Goal: Transaction & Acquisition: Purchase product/service

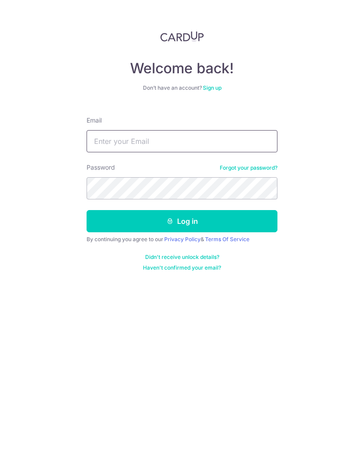
type input "[EMAIL_ADDRESS][DOMAIN_NAME]"
click at [223, 221] on button "Log in" at bounding box center [182, 221] width 191 height 22
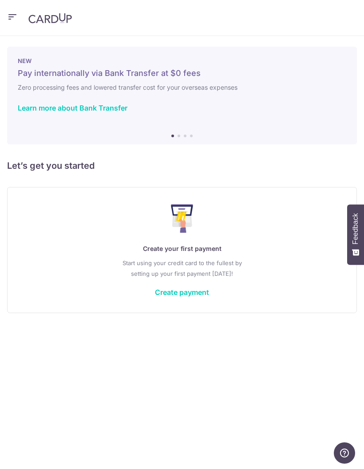
click at [192, 293] on link "Create payment" at bounding box center [182, 292] width 54 height 9
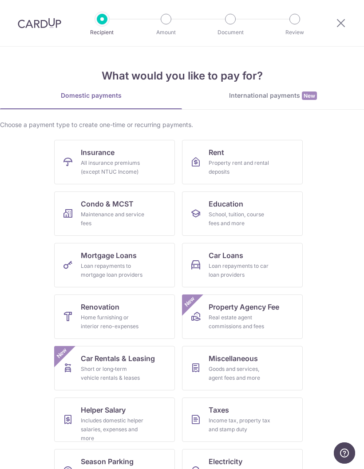
click at [107, 314] on div "Home furnishing or interior reno-expenses" at bounding box center [113, 322] width 64 height 18
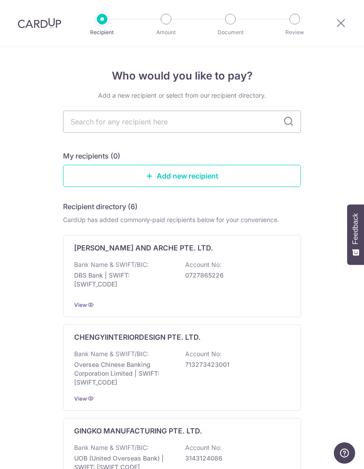
click at [216, 125] on input "text" at bounding box center [182, 122] width 238 height 22
click at [237, 176] on link "Add new recipient" at bounding box center [182, 176] width 238 height 22
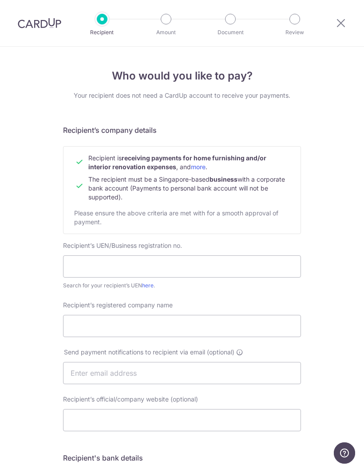
scroll to position [0, 0]
click at [338, 19] on icon at bounding box center [341, 22] width 11 height 11
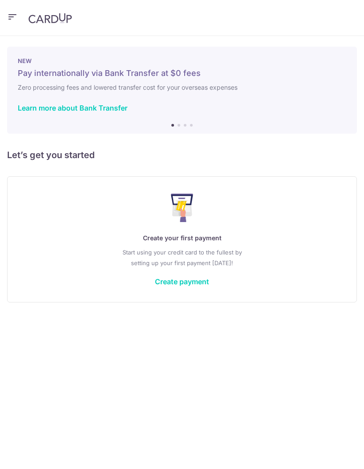
click at [191, 278] on link "Create payment" at bounding box center [182, 281] width 54 height 9
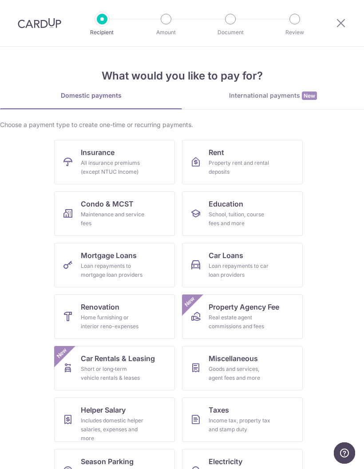
click at [113, 319] on div "Home furnishing or interior reno-expenses" at bounding box center [113, 322] width 64 height 18
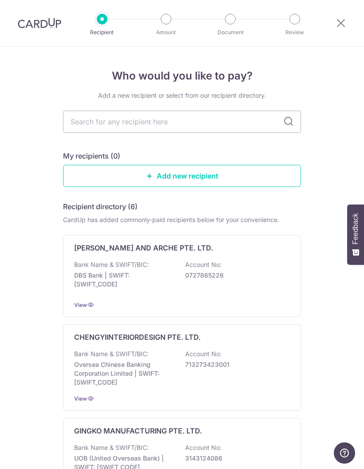
click at [198, 124] on input "text" at bounding box center [182, 122] width 238 height 22
type input "Decor"
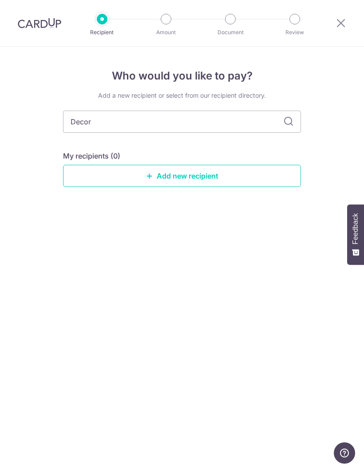
click at [289, 121] on icon at bounding box center [288, 121] width 11 height 11
click at [253, 119] on input "Decor" at bounding box center [182, 122] width 238 height 22
type input "D"
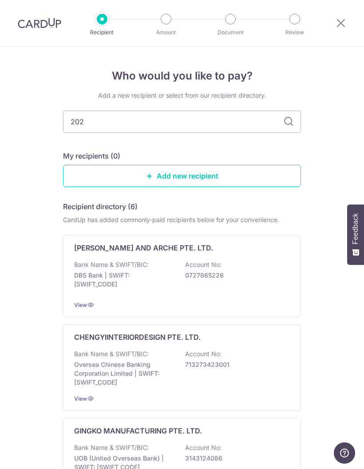
type input "2023"
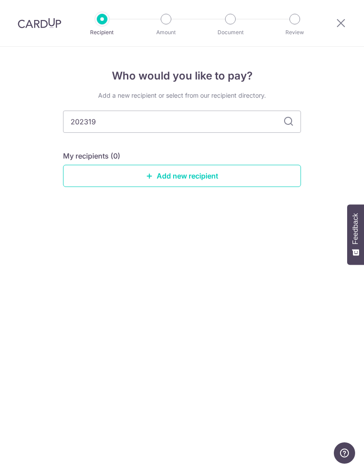
type input "2023192"
type input "2023192H001"
click at [289, 115] on input "2023192H001" at bounding box center [182, 122] width 238 height 22
click at [235, 124] on input "2023192H001" at bounding box center [182, 122] width 238 height 22
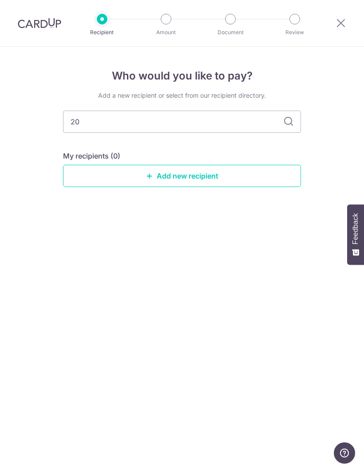
type input "2"
type input "Decor"
type input "Decor 8"
click at [294, 273] on div "Who would you like to pay? Add a new recipient or select from our recipient dir…" at bounding box center [182, 258] width 364 height 422
click at [247, 173] on link "Add new recipient" at bounding box center [182, 176] width 238 height 22
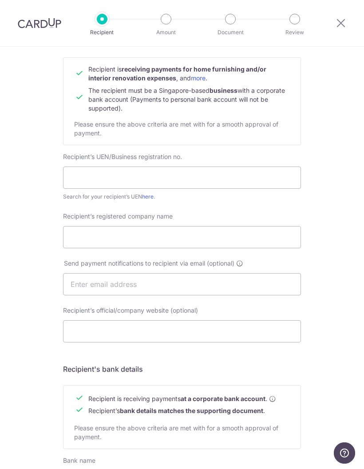
scroll to position [88, 0]
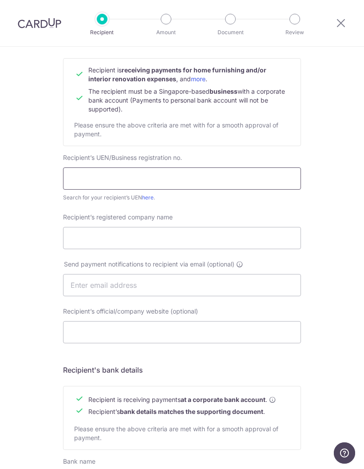
click at [239, 180] on input "text" at bounding box center [182, 178] width 238 height 22
type input "202319290H001"
click at [343, 235] on div "Who would you like to pay? Your recipient does not need a CardUp account to rec…" at bounding box center [182, 294] width 364 height 671
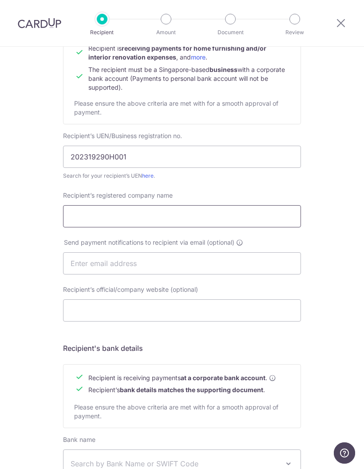
click at [268, 220] on input "Recipient’s registered company name" at bounding box center [182, 216] width 238 height 22
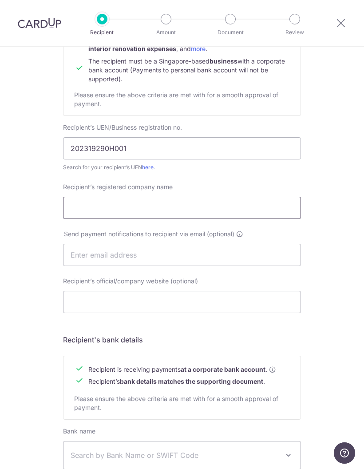
scroll to position [106, 0]
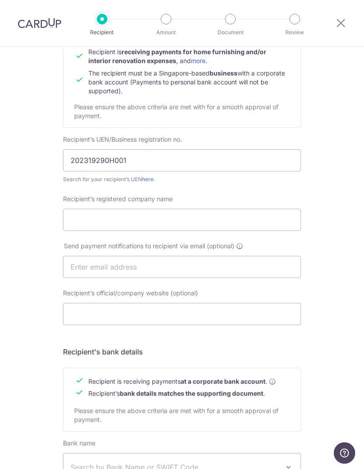
click at [150, 182] on link "here" at bounding box center [148, 179] width 12 height 7
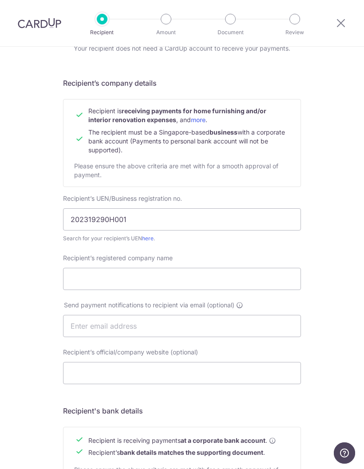
scroll to position [72, 0]
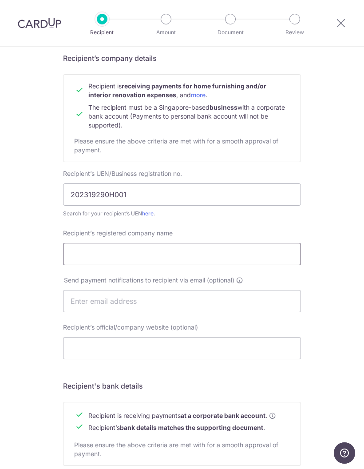
click at [249, 262] on input "Recipient’s registered company name" at bounding box center [182, 254] width 238 height 22
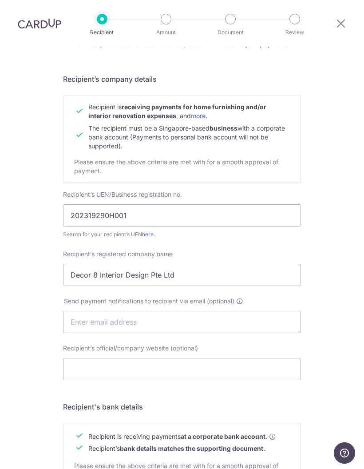
scroll to position [49, 0]
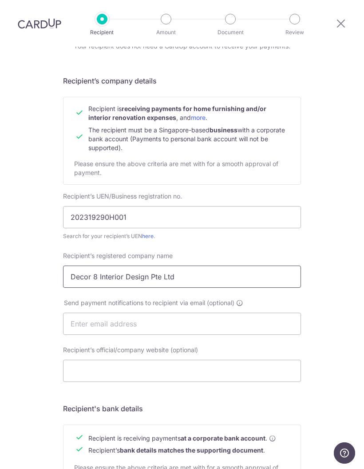
type input "Decor 8 Interior Design Pte Ltd"
click at [261, 313] on input "text" at bounding box center [182, 324] width 238 height 22
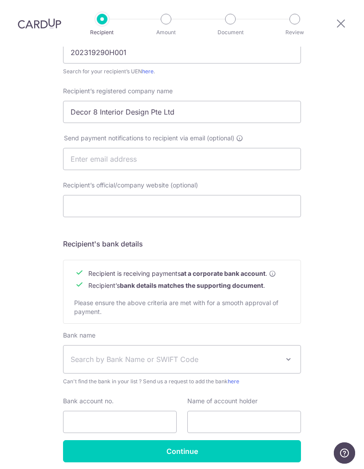
scroll to position [214, 0]
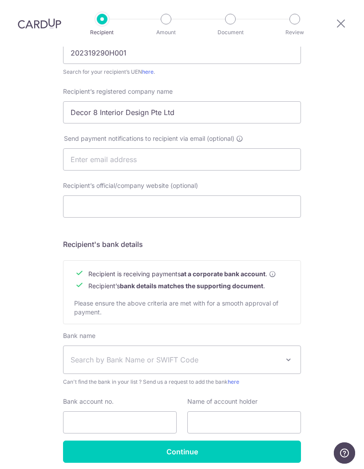
click at [258, 354] on span "Search by Bank Name or SWIFT Code" at bounding box center [175, 359] width 209 height 11
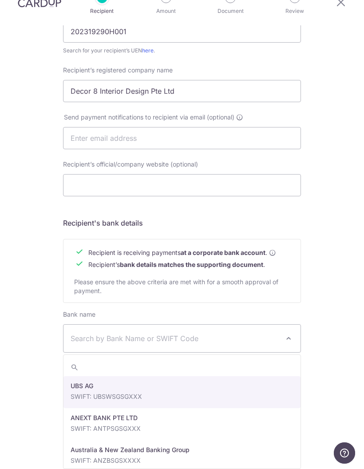
click at [190, 333] on span "Search by Bank Name or SWIFT Code" at bounding box center [175, 338] width 209 height 11
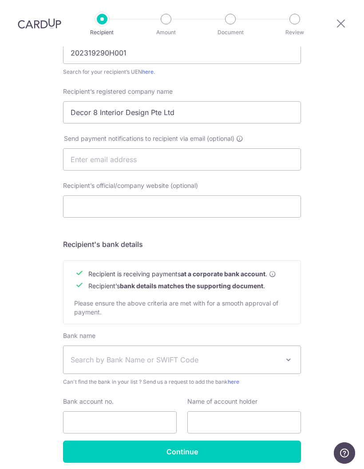
click at [153, 346] on span "Search by Bank Name or SWIFT Code" at bounding box center [181, 360] width 237 height 28
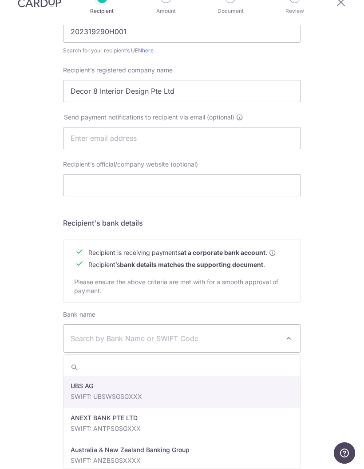
click at [248, 358] on input "search" at bounding box center [181, 367] width 237 height 18
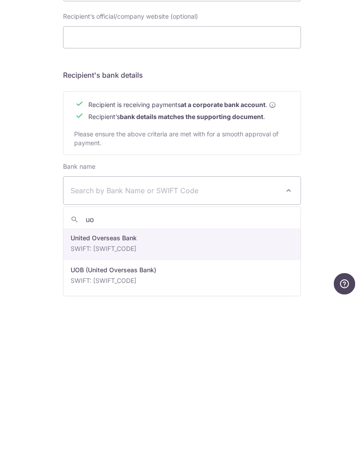
type input "uob"
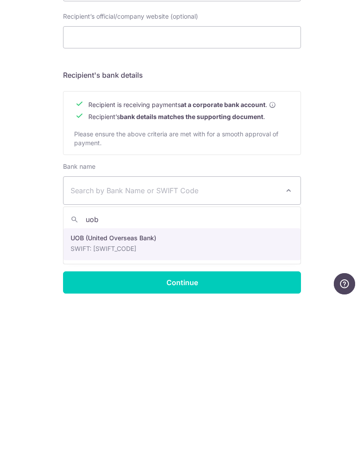
select select "18"
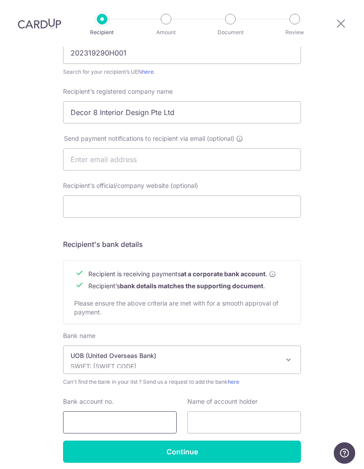
click at [130, 411] on input "Bank account no." at bounding box center [120, 422] width 114 height 22
type input "717-300-620-2"
click at [230, 440] on input "Continue" at bounding box center [182, 451] width 238 height 22
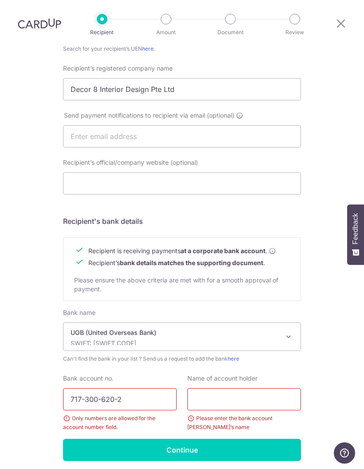
scroll to position [247, 0]
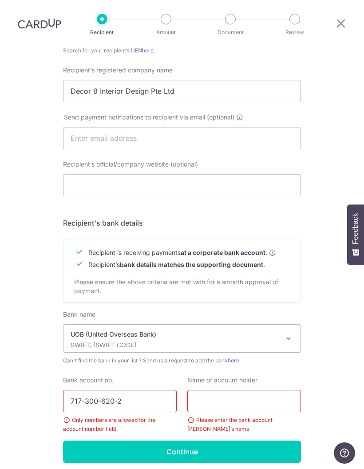
click at [145, 390] on input "717-300-620-2" at bounding box center [120, 401] width 114 height 22
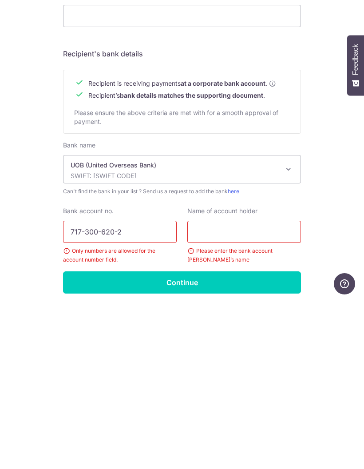
click at [115, 390] on input "717-300-620-2" at bounding box center [120, 401] width 114 height 22
type input "7173006202"
click at [327, 186] on div "Who would you like to pay? Your recipient does not need a CardUp account to rec…" at bounding box center [182, 151] width 364 height 705
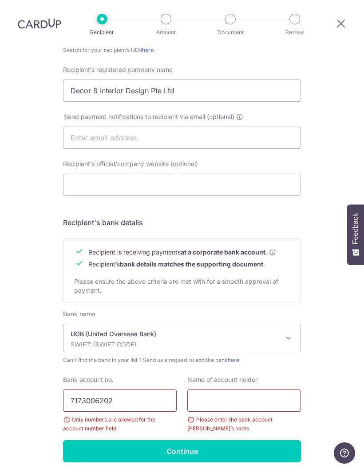
click at [227, 389] on input "text" at bounding box center [244, 400] width 114 height 22
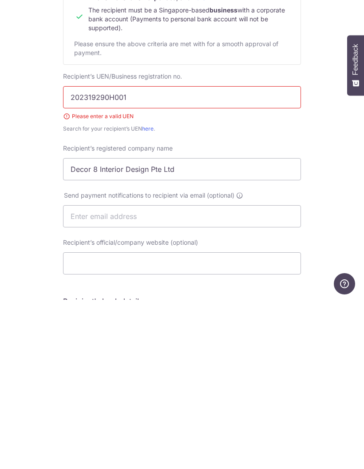
scroll to position [0, 0]
click at [70, 255] on input "202319290H001" at bounding box center [182, 266] width 238 height 22
click at [137, 255] on input "202319290H001" at bounding box center [182, 266] width 238 height 22
click at [150, 255] on input "202319290H001" at bounding box center [182, 266] width 238 height 22
click at [146, 255] on input "202319290H001" at bounding box center [182, 266] width 238 height 22
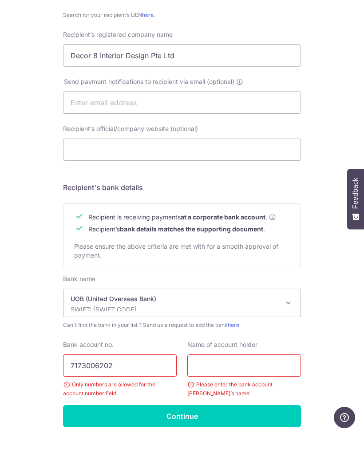
scroll to position [247, 0]
click at [331, 261] on div "Who would you like to pay? Your recipient does not need a CardUp account to rec…" at bounding box center [182, 151] width 364 height 705
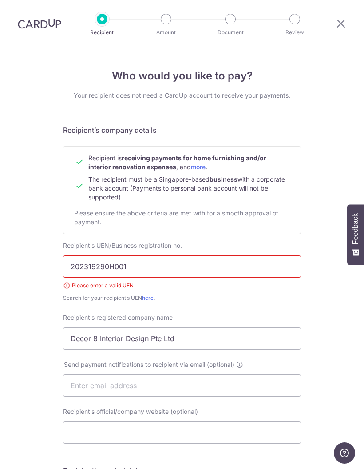
scroll to position [0, 0]
click at [270, 255] on input "202319290H001" at bounding box center [182, 266] width 238 height 22
click at [206, 255] on input "202319290H001" at bounding box center [182, 266] width 238 height 22
click at [208, 255] on input "202319290H001" at bounding box center [182, 266] width 238 height 22
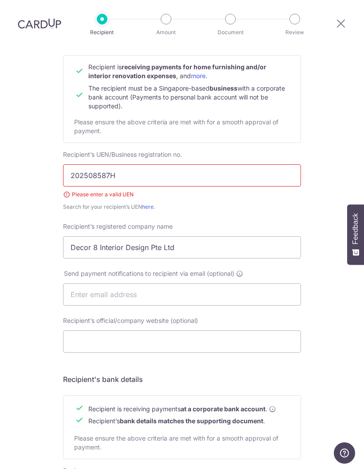
scroll to position [127, 0]
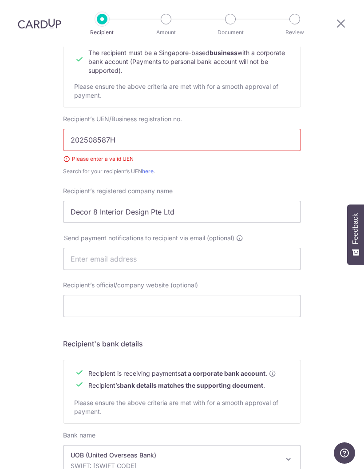
type input "202508587H"
click at [113, 201] on input "Decor 8 Interior Design Pte Ltd" at bounding box center [182, 212] width 238 height 22
click at [117, 201] on input "Decor 8 Interior Design Pte Ltd" at bounding box center [182, 212] width 238 height 22
click at [114, 201] on input "Decor 8 Interior Design Pte Ltd" at bounding box center [182, 212] width 238 height 22
click at [131, 201] on input "Decor 8 Interior Design Pte Ltd" at bounding box center [182, 212] width 238 height 22
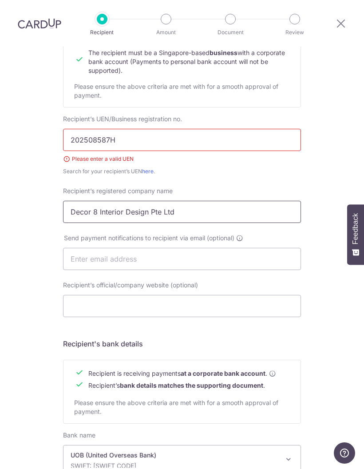
click at [135, 201] on input "Decor 8 Interior Design Pte Ltd" at bounding box center [182, 212] width 238 height 22
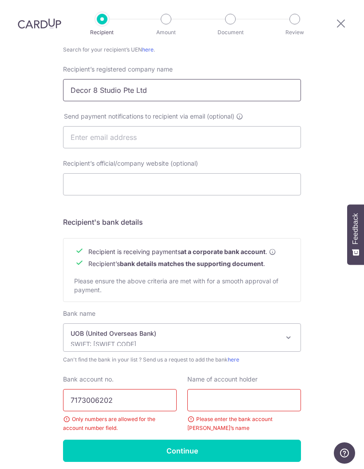
scroll to position [247, 0]
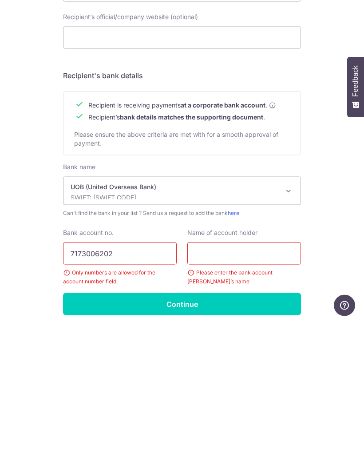
type input "Decor 8 Studio Pte Ltd"
click at [152, 390] on input "7173006202" at bounding box center [120, 401] width 114 height 22
type input "7173005117"
click at [240, 390] on input "text" at bounding box center [244, 401] width 114 height 22
type input "Decor8"
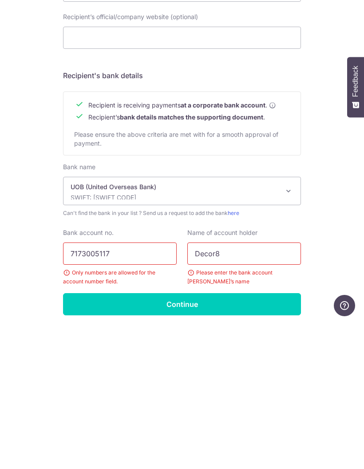
click at [284, 440] on input "Continue" at bounding box center [182, 451] width 238 height 22
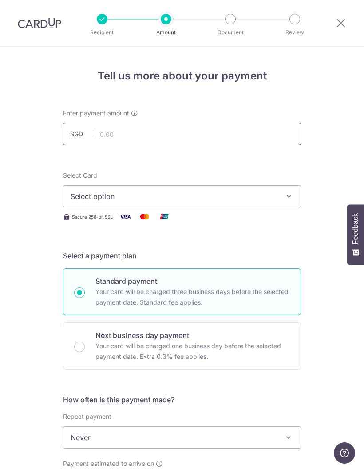
click at [191, 135] on input "text" at bounding box center [182, 134] width 238 height 22
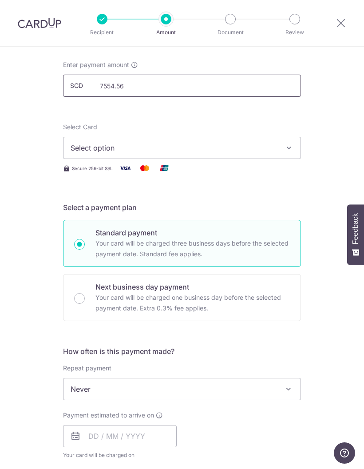
scroll to position [49, 0]
click at [277, 147] on span "Select option" at bounding box center [174, 147] width 207 height 11
type input "7,554.56"
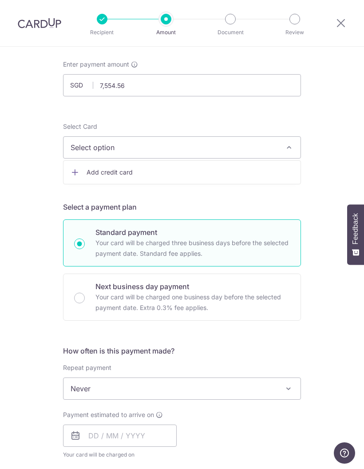
click at [102, 174] on span "Add credit card" at bounding box center [190, 172] width 207 height 9
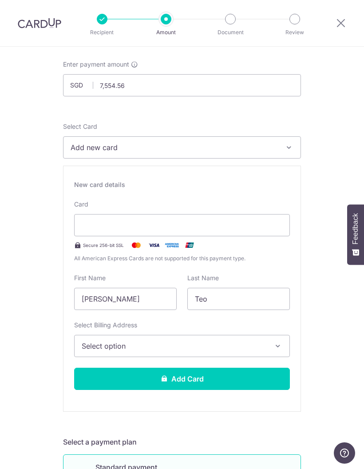
click at [93, 344] on span "Select option" at bounding box center [174, 345] width 185 height 11
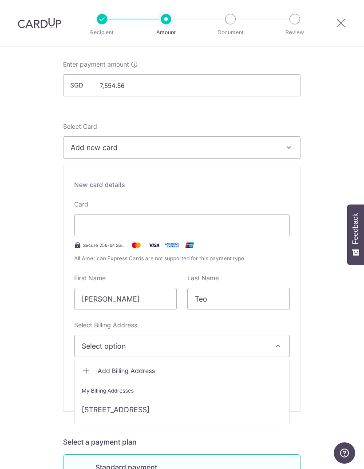
click at [95, 407] on link "Bukit Batok West Ave 5, Blk 387 #17-378, Singapore, Singapore-650387" at bounding box center [182, 409] width 215 height 21
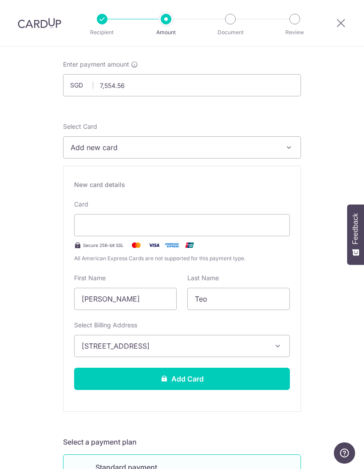
click at [104, 231] on div at bounding box center [182, 225] width 216 height 22
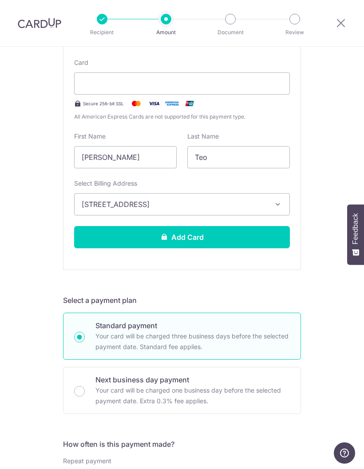
scroll to position [192, 0]
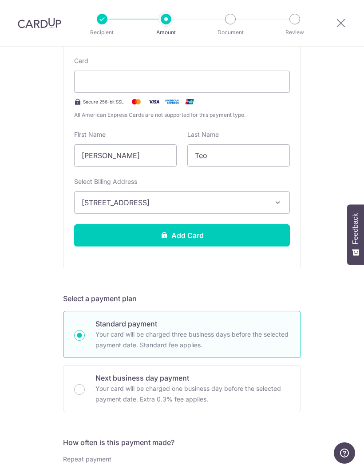
click at [246, 231] on button "Add Card" at bounding box center [182, 235] width 216 height 22
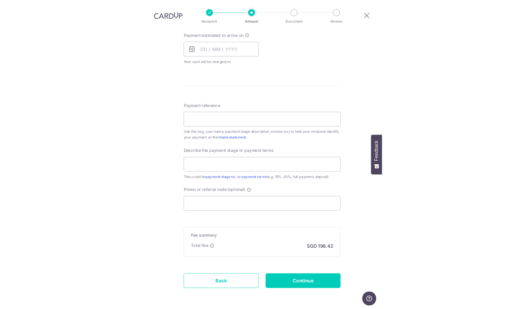
scroll to position [409, 0]
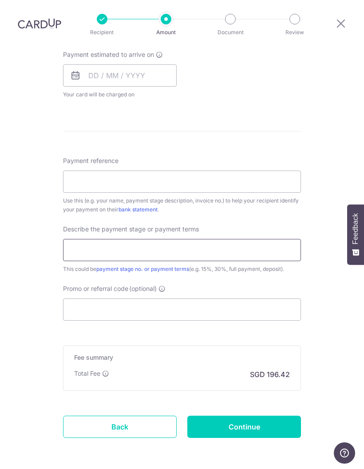
click at [256, 239] on input "text" at bounding box center [182, 250] width 238 height 22
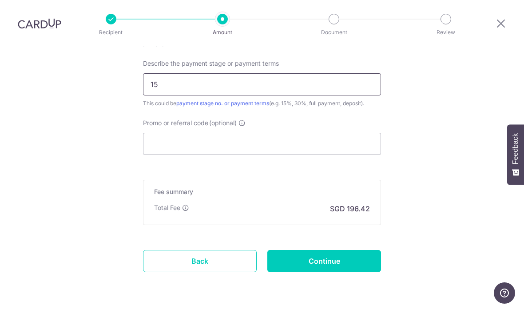
scroll to position [568, 0]
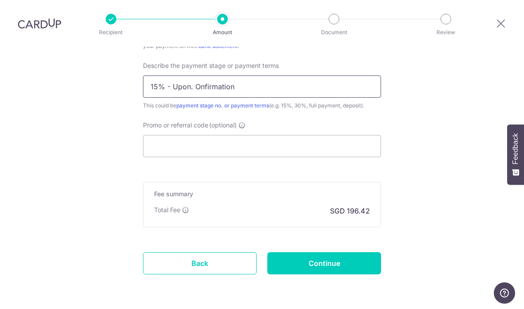
click at [202, 75] on input "15% - Upon. Onfirmation" at bounding box center [262, 86] width 238 height 22
click at [215, 75] on input "15% - Upon. Onfirmation" at bounding box center [262, 86] width 238 height 22
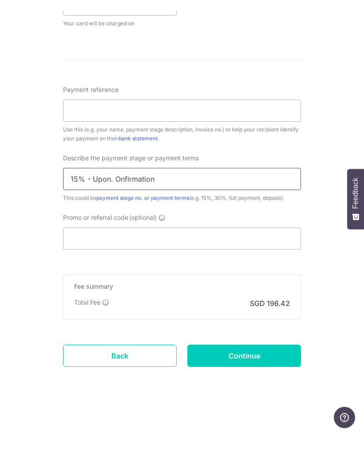
scroll to position [409, 0]
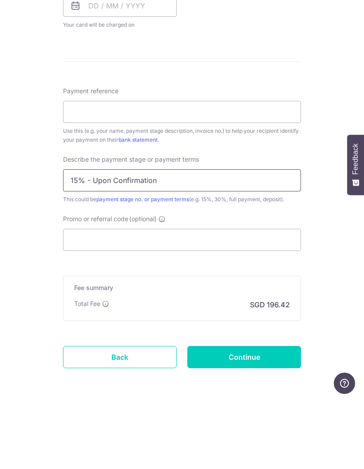
type input "15% - Upon Confirmation"
click at [335, 101] on div "Tell us more about your payment Enter payment amount SGD 7,554.56 7554.56 Card …" at bounding box center [182, 71] width 364 height 867
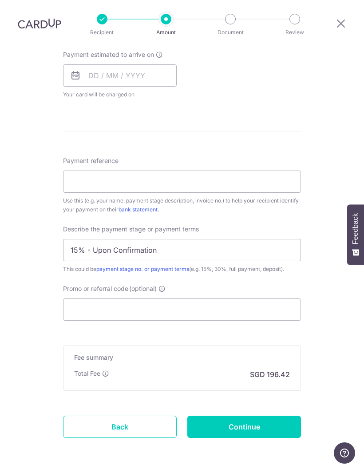
click at [273, 117] on form "Enter payment amount SGD 7,554.56 7554.56 Card added successfully Select Card *…" at bounding box center [182, 81] width 238 height 763
click at [273, 170] on input "Payment reference" at bounding box center [182, 181] width 238 height 22
click at [156, 170] on input "Payment reference" at bounding box center [182, 181] width 238 height 22
click at [341, 146] on div "Tell us more about your payment Enter payment amount SGD 7,554.56 7554.56 Card …" at bounding box center [182, 71] width 364 height 867
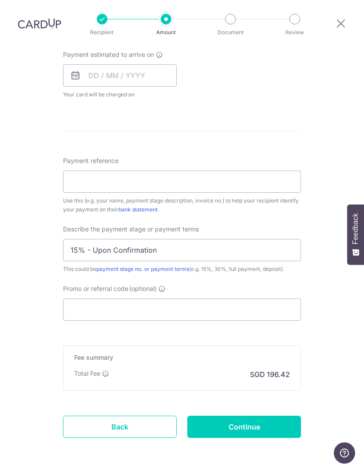
click at [182, 170] on input "Payment reference" at bounding box center [182, 181] width 238 height 22
click at [99, 170] on input "691135 - 12-" at bounding box center [182, 181] width 238 height 22
click at [192, 170] on input "691135 12-" at bounding box center [182, 181] width 238 height 22
click at [98, 170] on input "691135 12-377" at bounding box center [182, 181] width 238 height 22
click at [329, 139] on div "Tell us more about your payment Enter payment amount SGD 7,554.56 7554.56 Card …" at bounding box center [182, 71] width 364 height 867
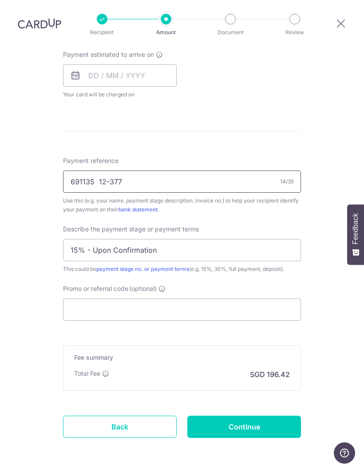
click at [70, 170] on input "691135 12-377" at bounding box center [182, 181] width 238 height 22
click at [67, 170] on input "691135 12-377" at bounding box center [182, 181] width 238 height 22
click at [99, 170] on input "S(691135 12-377" at bounding box center [182, 181] width 238 height 22
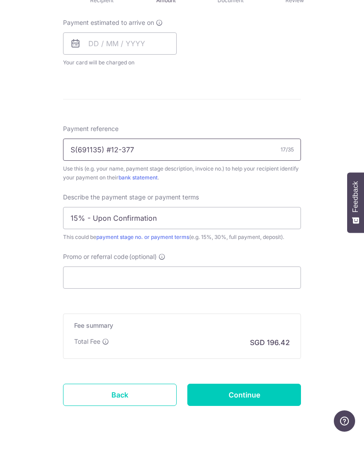
type input "S(691135) #12-377"
click at [259, 239] on input "15% - Upon Confirmation" at bounding box center [182, 250] width 238 height 22
click at [256, 170] on input "S(691135) #12-377" at bounding box center [182, 181] width 238 height 22
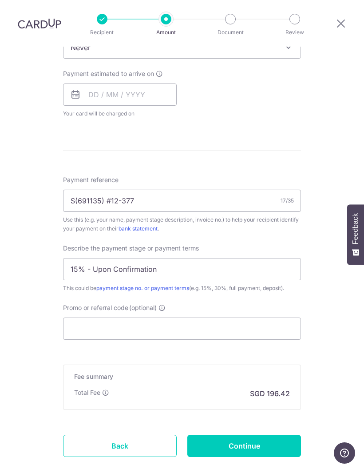
scroll to position [390, 0]
click at [188, 317] on input "Promo or referral code (optional)" at bounding box center [182, 328] width 238 height 22
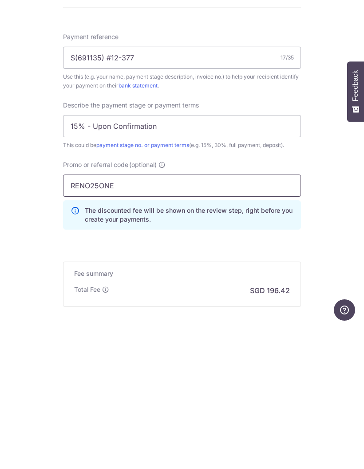
type input "RENO25ONE"
click at [330, 252] on div "Tell us more about your payment Enter payment amount SGD 7,554.56 7554.56 Card …" at bounding box center [182, 110] width 364 height 907
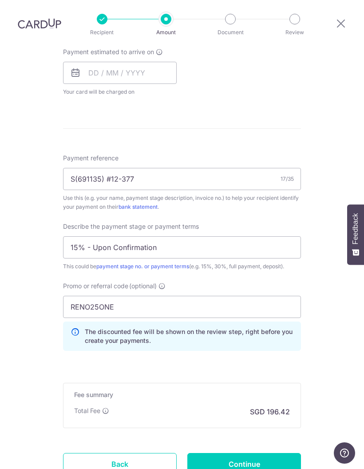
scroll to position [418, 0]
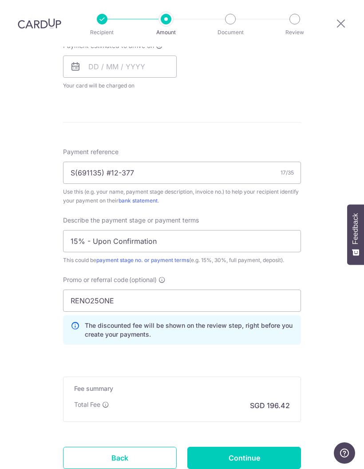
click at [260, 447] on input "Continue" at bounding box center [244, 458] width 114 height 22
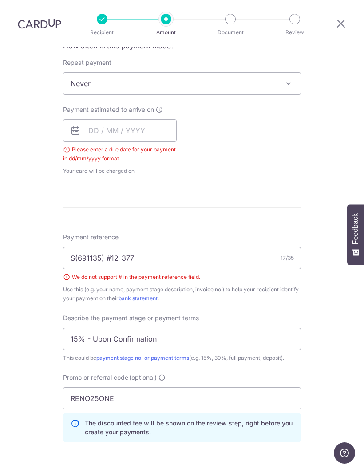
scroll to position [358, 0]
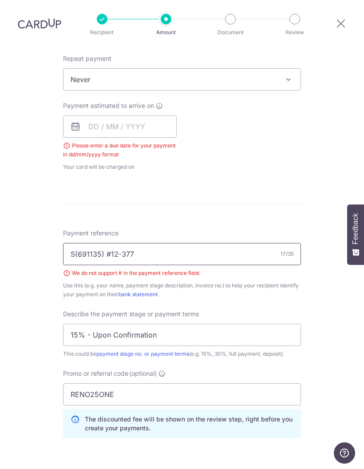
click at [157, 243] on input "S(691135) #12-377" at bounding box center [182, 254] width 238 height 22
click at [115, 243] on input "S(691135) #12-377" at bounding box center [182, 254] width 238 height 22
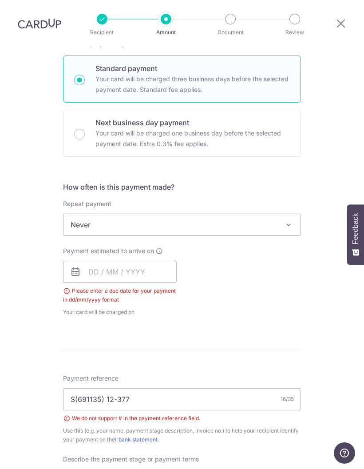
scroll to position [210, 0]
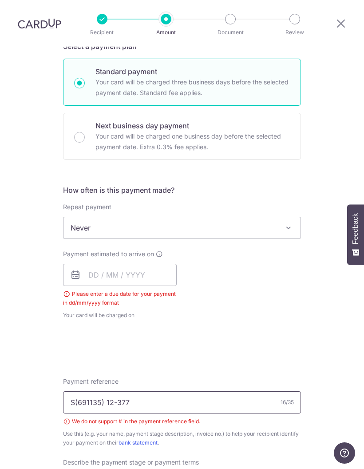
type input "S(691135) 12-377"
click at [102, 264] on input "text" at bounding box center [120, 275] width 114 height 22
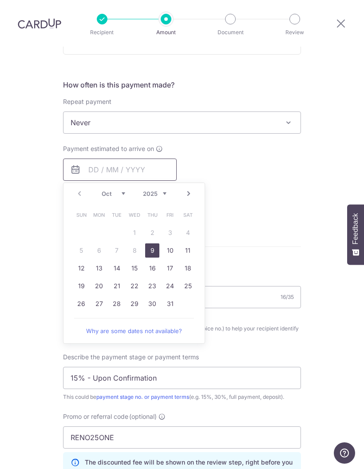
scroll to position [321, 0]
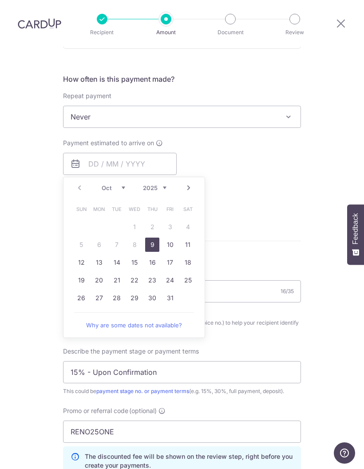
click at [154, 238] on link "9" at bounding box center [152, 245] width 14 height 14
type input "[DATE]"
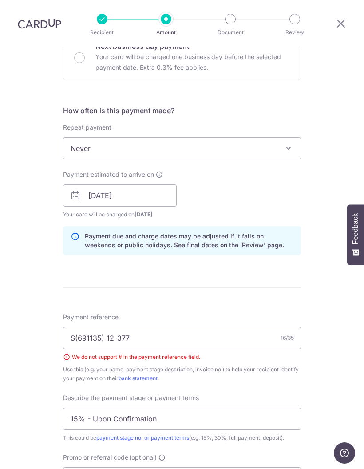
scroll to position [290, 0]
click at [154, 183] on input "[DATE]" at bounding box center [120, 194] width 114 height 22
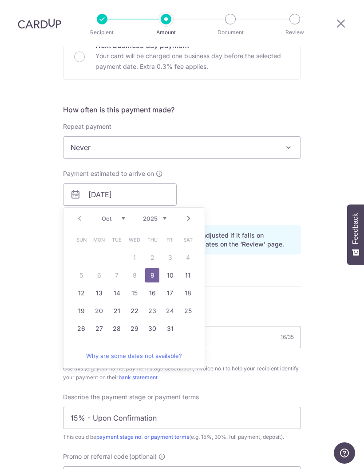
click at [150, 268] on link "9" at bounding box center [152, 275] width 14 height 14
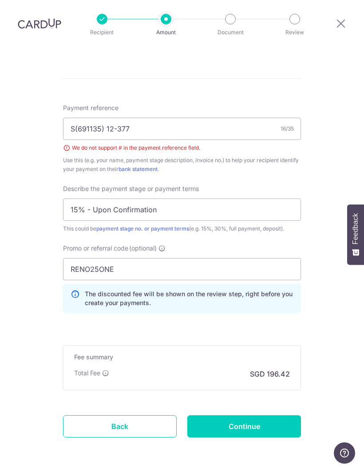
scroll to position [498, 0]
click at [261, 416] on input "Continue" at bounding box center [244, 427] width 114 height 22
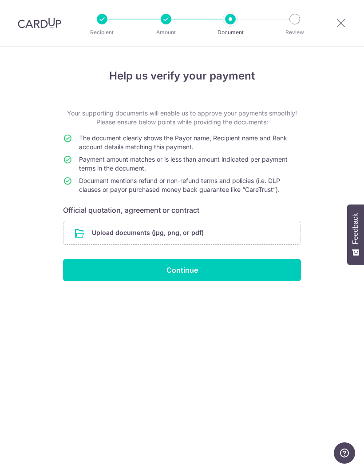
click at [275, 269] on input "Continue" at bounding box center [182, 270] width 238 height 22
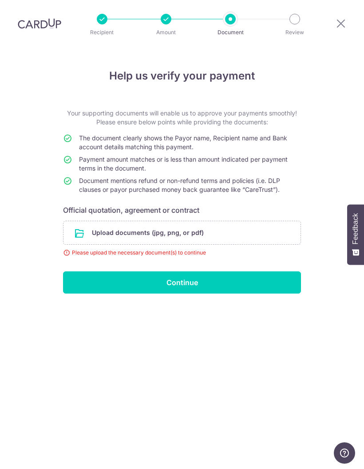
click at [93, 221] on input "file" at bounding box center [181, 232] width 237 height 23
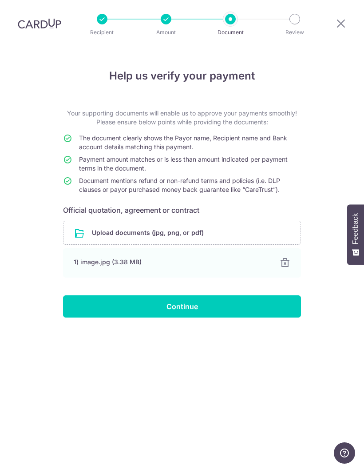
click at [198, 295] on input "Continue" at bounding box center [182, 306] width 238 height 22
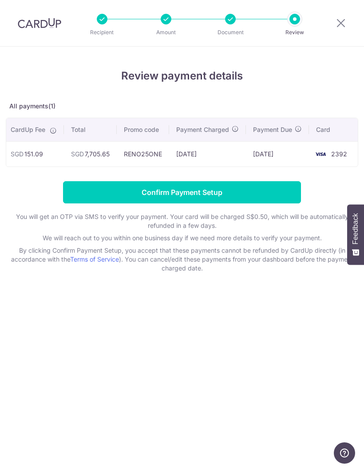
scroll to position [0, 143]
click at [295, 134] on th "Payment Due" at bounding box center [277, 129] width 63 height 23
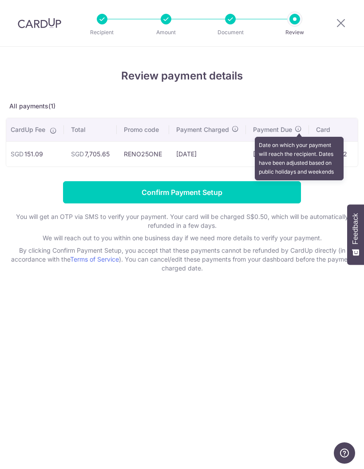
click at [299, 127] on icon at bounding box center [298, 128] width 7 height 7
click at [115, 192] on input "Confirm Payment Setup" at bounding box center [182, 192] width 238 height 22
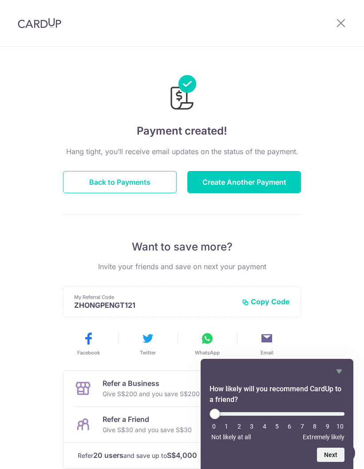
click at [134, 183] on button "Back to Payments" at bounding box center [120, 182] width 114 height 22
